Goal: Task Accomplishment & Management: Complete application form

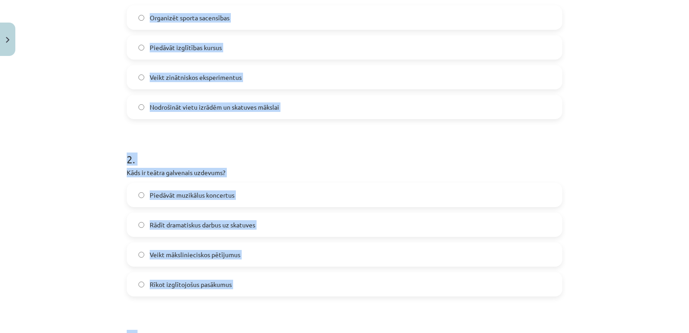
scroll to position [219, 0]
click at [134, 108] on label "Nodrošināt vietu izrādēm un skatuves mākslai" at bounding box center [345, 107] width 434 height 23
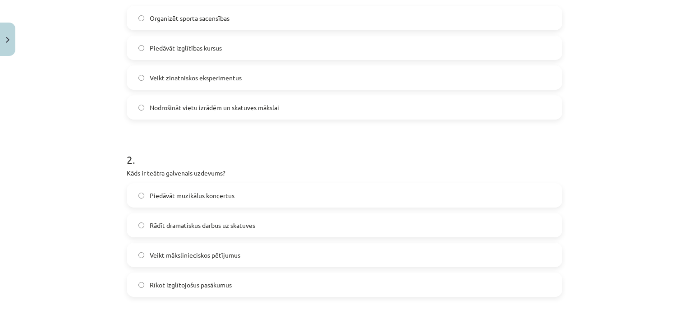
click at [132, 220] on label "Rādīt dramatiskus darbus uz skatuves" at bounding box center [345, 225] width 434 height 23
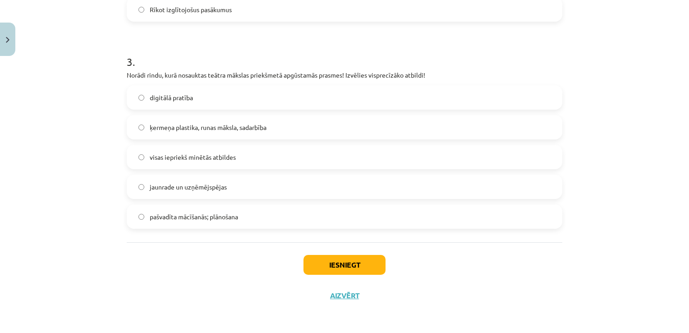
scroll to position [494, 0]
click at [136, 133] on label "ķermeņa plastika, runas māksla, sadarbība" at bounding box center [345, 127] width 434 height 23
click at [346, 265] on button "Iesniegt" at bounding box center [344, 265] width 82 height 20
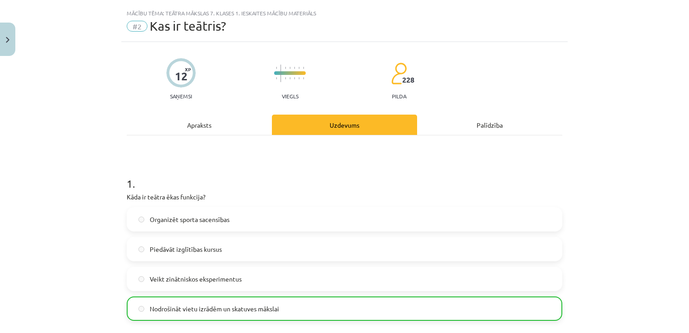
scroll to position [18, 0]
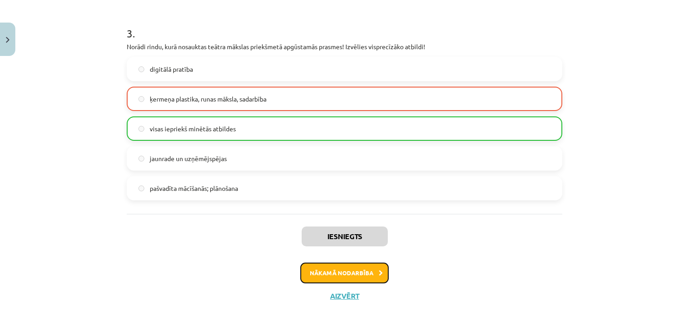
click at [343, 268] on button "Nākamā nodarbība" at bounding box center [344, 272] width 88 height 21
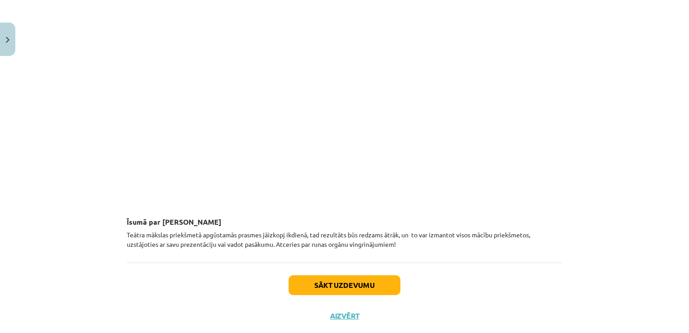
scroll to position [649, 0]
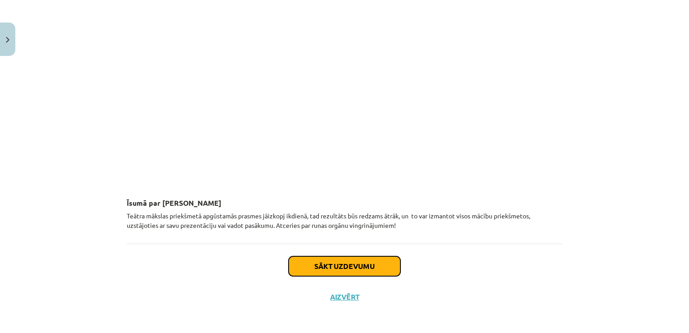
click at [335, 260] on button "Sākt uzdevumu" at bounding box center [344, 266] width 112 height 20
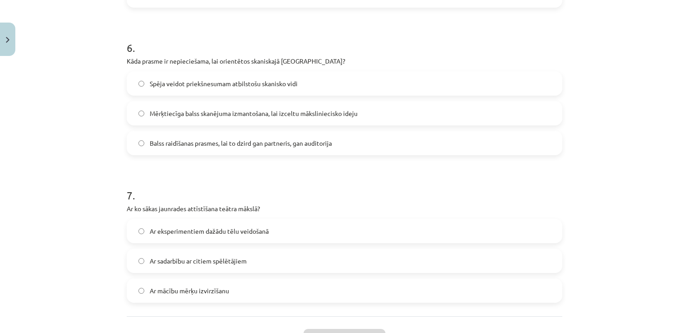
scroll to position [965, 0]
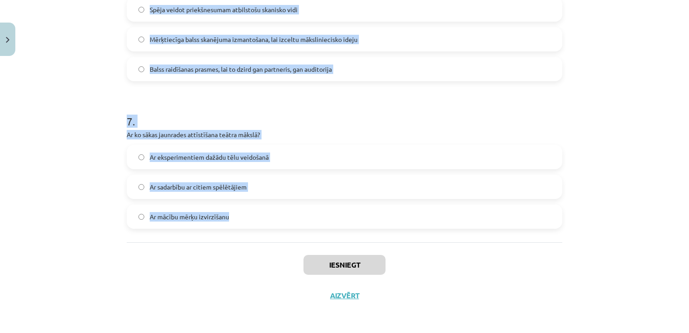
drag, startPoint x: 124, startPoint y: 178, endPoint x: 279, endPoint y: 221, distance: 161.0
copy form "5 . Lorem ipsumdo sita consectetu, adipisci elitseddoe tempor incidi utlabo etd…"
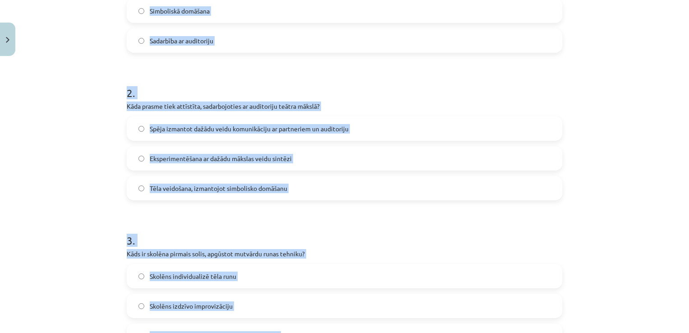
scroll to position [265, 0]
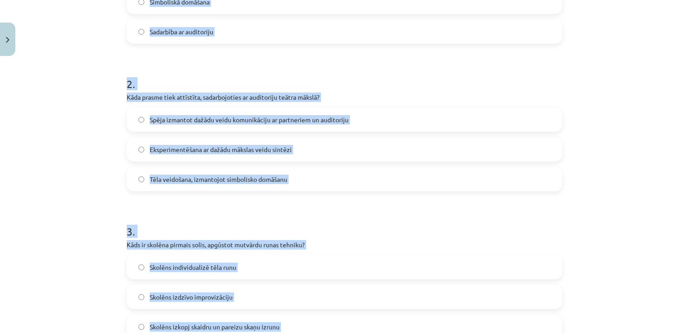
click at [137, 114] on label "Spēja izmantot dažādu veidu komunikāciju ar partneriem un auditoriju" at bounding box center [345, 119] width 434 height 23
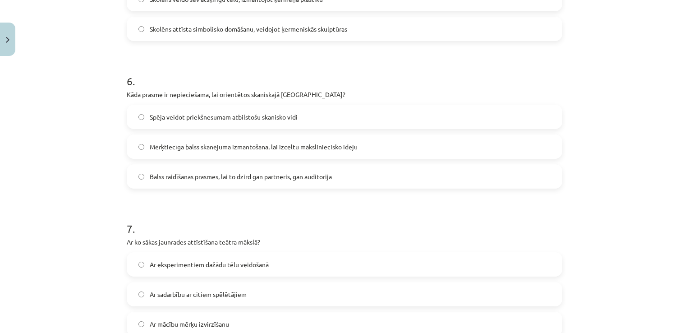
scroll to position [856, 0]
click at [130, 173] on label "Balss raidīšanas prasmes, lai to dzird gan partneris, gan auditorija" at bounding box center [345, 177] width 434 height 23
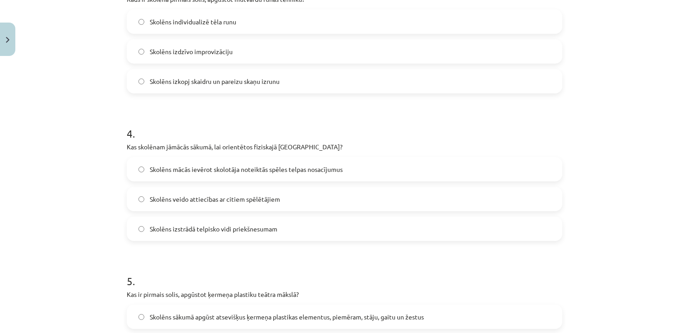
scroll to position [510, 0]
click at [153, 89] on label "Skolēns izkopj skaidru un pareizu skaņu izrunu" at bounding box center [345, 81] width 434 height 23
click at [150, 165] on span "Skolēns mācās ievērot skolotāja noteiktās spēles telpas nosacījumus" at bounding box center [246, 169] width 193 height 9
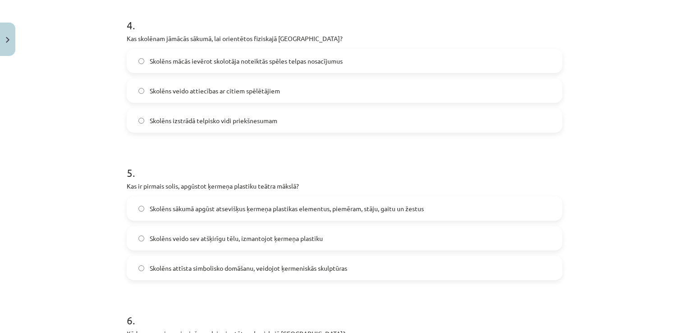
scroll to position [620, 0]
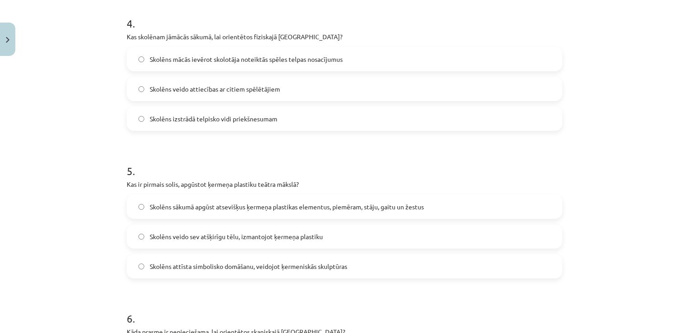
click at [170, 266] on span "Skolēns attīsta simbolisko domāšanu, veidojot ķermeniskās skulptūras" at bounding box center [248, 265] width 197 height 9
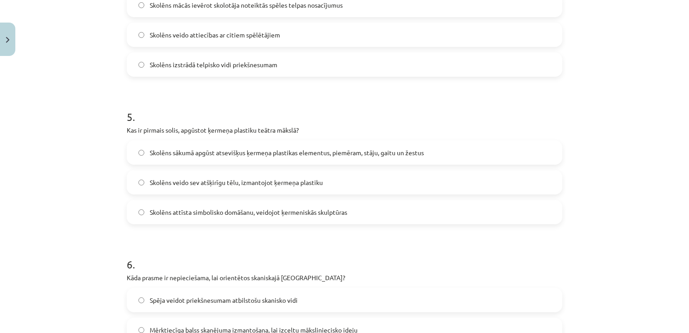
scroll to position [674, 0]
click at [177, 303] on span "Spēja veidot priekšnesumam atbilstošu skanisko vidi" at bounding box center [224, 299] width 148 height 9
click at [138, 160] on label "Skolēns sākumā apgūst atsevišķus ķermeņa plastikas elementus, piemēram, stāju, …" at bounding box center [345, 152] width 434 height 23
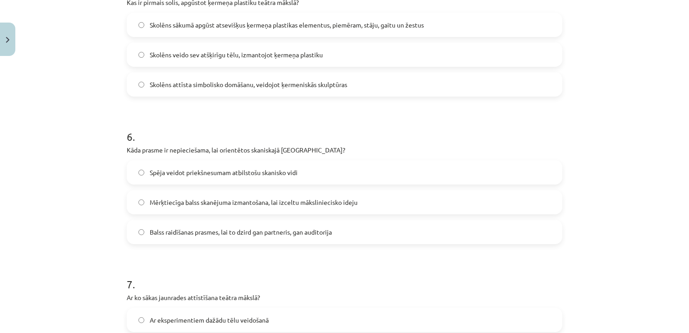
scroll to position [868, 0]
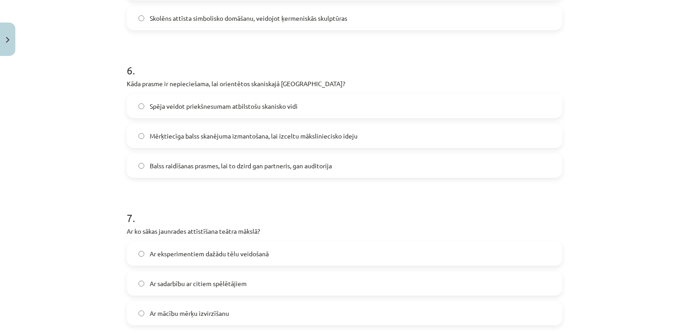
click at [128, 158] on label "Balss raidīšanas prasmes, lai to dzird gan partneris, gan auditorija" at bounding box center [345, 165] width 434 height 23
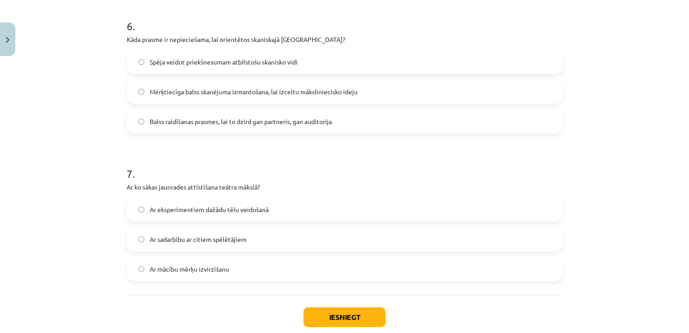
scroll to position [913, 0]
click at [165, 204] on span "Ar eksperimentiem dažādu tēlu veidošanā" at bounding box center [209, 208] width 119 height 9
click at [319, 315] on button "Iesniegt" at bounding box center [344, 316] width 82 height 20
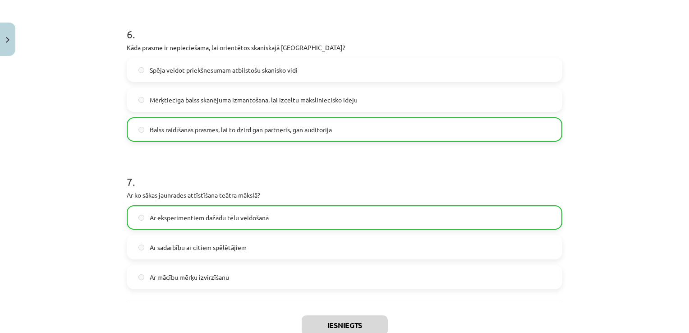
scroll to position [993, 0]
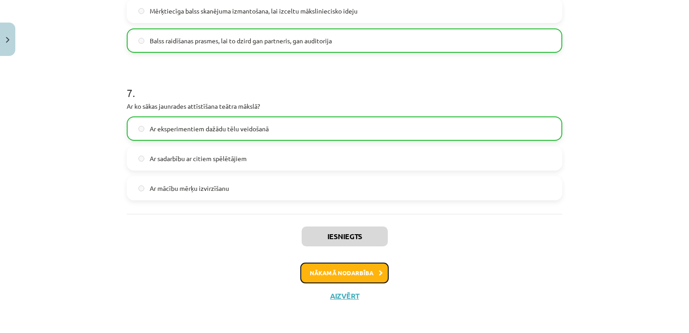
click at [364, 273] on button "Nākamā nodarbība" at bounding box center [344, 272] width 88 height 21
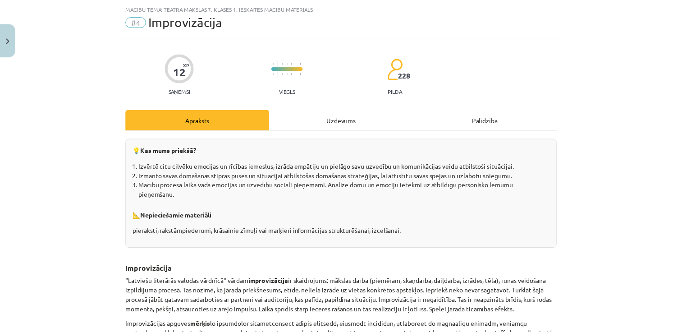
scroll to position [23, 0]
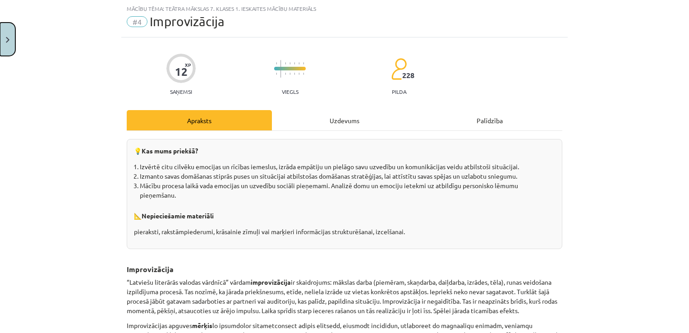
click at [6, 44] on button "Close" at bounding box center [7, 39] width 15 height 33
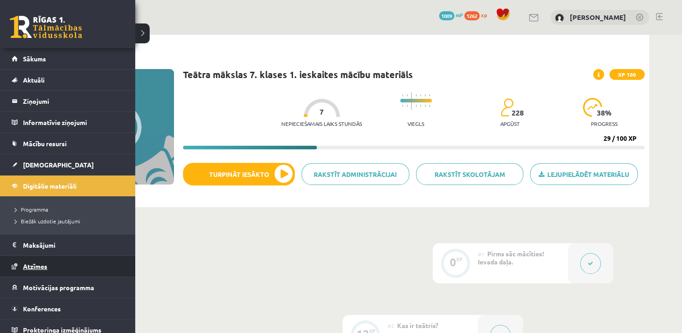
click at [33, 265] on span "Atzīmes" at bounding box center [35, 266] width 24 height 8
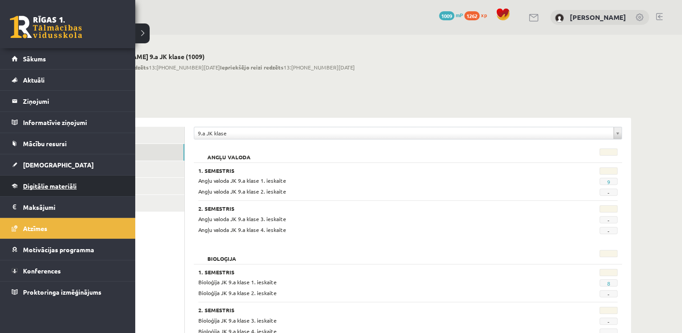
click at [46, 187] on span "Digitālie materiāli" at bounding box center [50, 186] width 54 height 8
